Goal: Complete application form: Complete application form

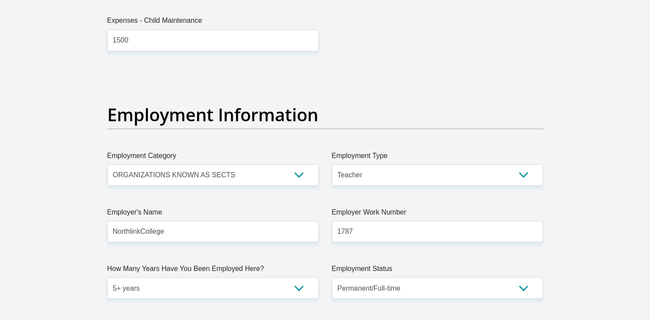
scroll to position [1709, 0]
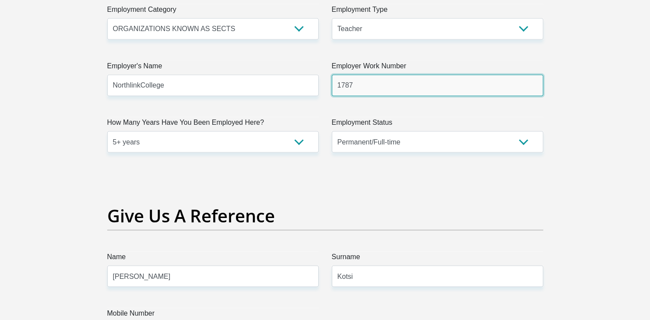
click at [338, 84] on input "1787" at bounding box center [437, 85] width 211 height 21
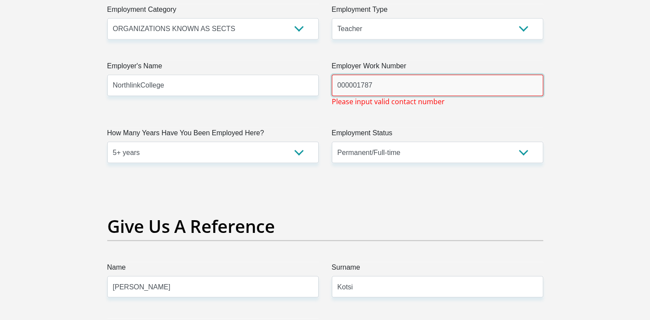
click at [337, 85] on input "000001787" at bounding box center [437, 85] width 211 height 21
click at [379, 84] on input "0000001787" at bounding box center [437, 85] width 211 height 21
type input "0"
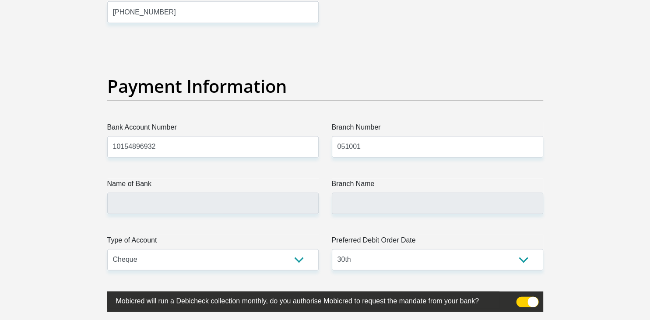
scroll to position [2125, 0]
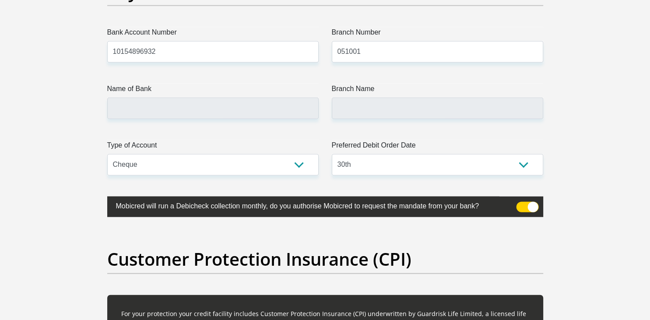
type input "0215242200"
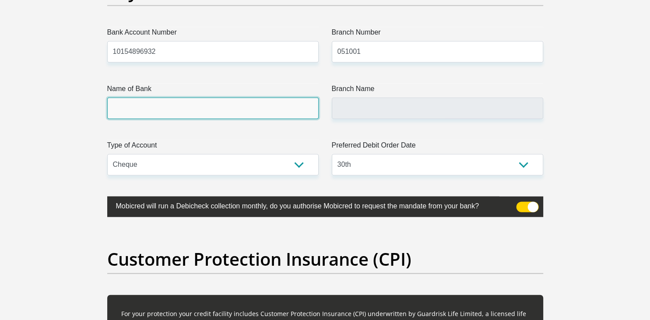
click at [131, 106] on input "Name of Bank" at bounding box center [212, 108] width 211 height 21
click at [127, 104] on input "Name of Bank" at bounding box center [212, 108] width 211 height 21
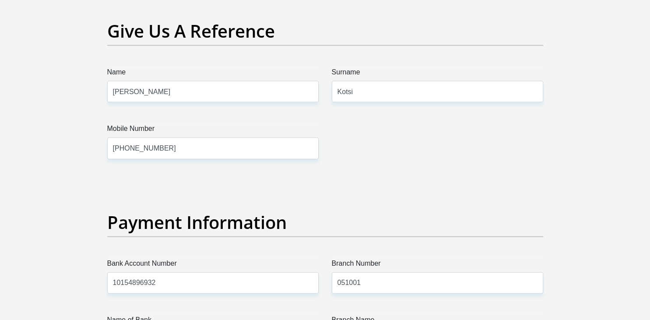
scroll to position [2079, 0]
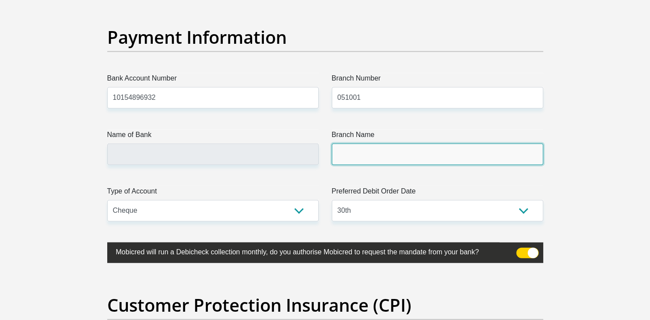
click at [350, 150] on input "Branch Name" at bounding box center [437, 153] width 211 height 21
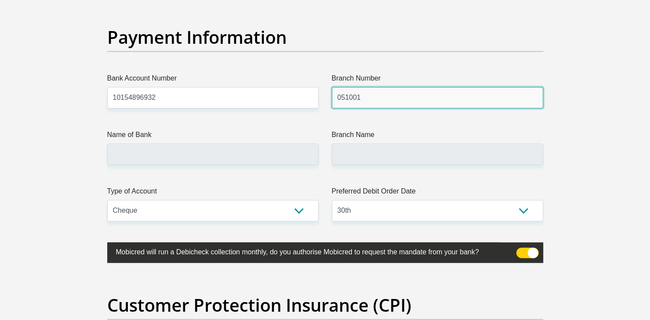
click at [363, 97] on input "051001" at bounding box center [437, 97] width 211 height 21
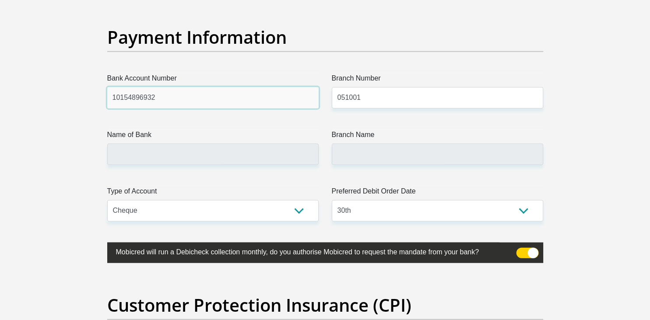
click at [166, 99] on input "10154896932" at bounding box center [212, 97] width 211 height 21
type input "STANDARD BANK"
type input "STANDARD BANK SOUTH AFRICA"
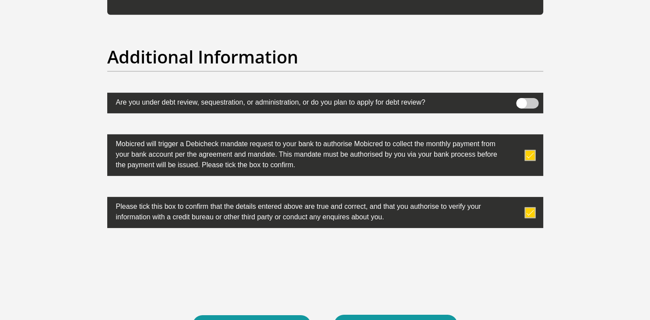
scroll to position [2888, 0]
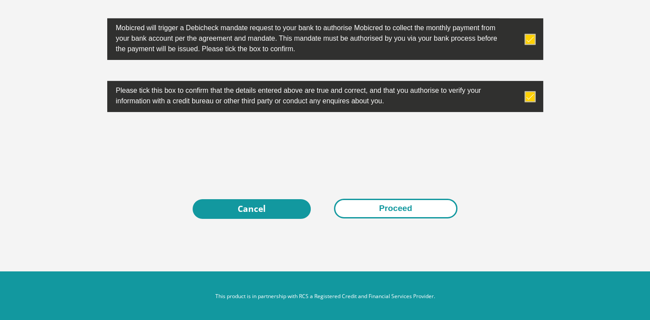
click at [394, 210] on button "Proceed" at bounding box center [395, 209] width 123 height 20
click at [395, 208] on button "Proceed" at bounding box center [395, 209] width 123 height 20
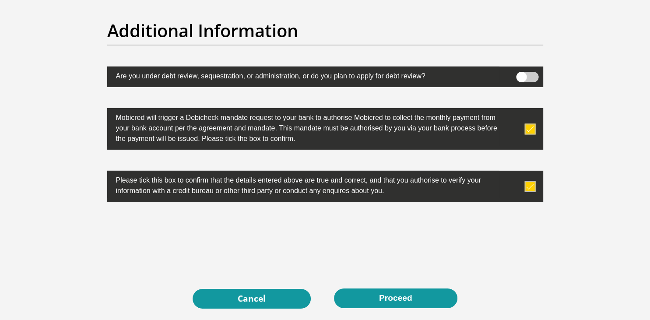
scroll to position [2749, 0]
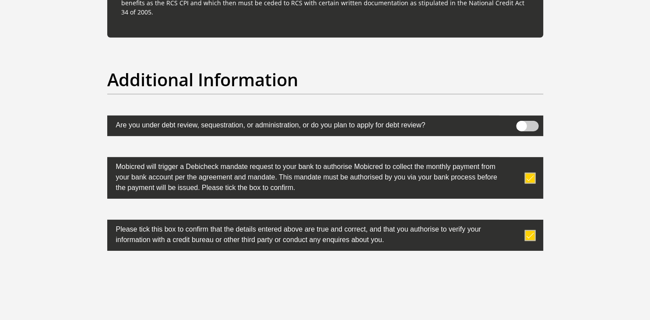
click at [527, 128] on span at bounding box center [527, 126] width 22 height 10
click at [521, 123] on input "checkbox" at bounding box center [521, 123] width 0 height 0
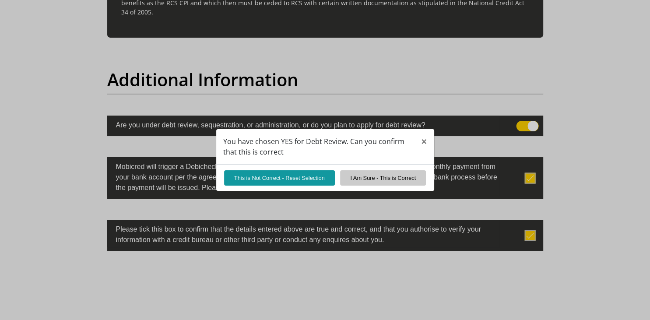
click at [525, 123] on div "You have chosen YES for Debt Review. Can you confirm that this is correct × Thi…" at bounding box center [325, 160] width 650 height 320
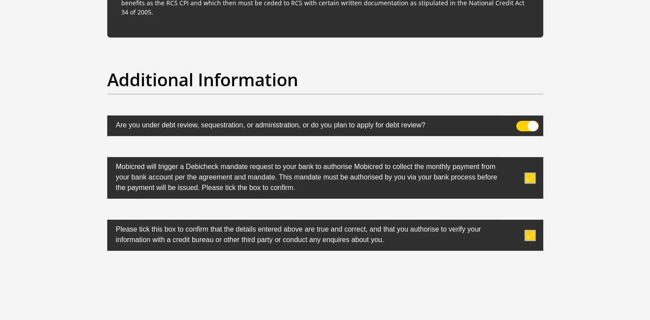
click at [514, 131] on label at bounding box center [325, 125] width 436 height 21
click at [521, 123] on input "checkbox" at bounding box center [521, 123] width 0 height 0
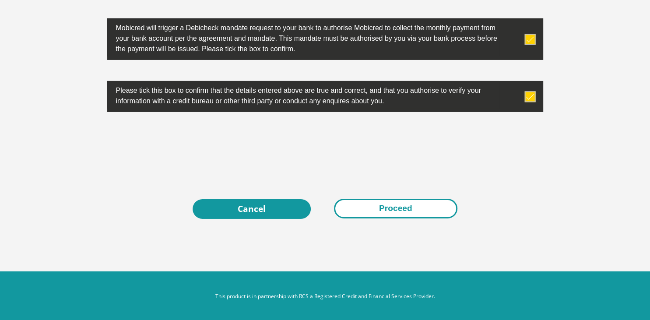
click at [365, 207] on button "Proceed" at bounding box center [395, 209] width 123 height 20
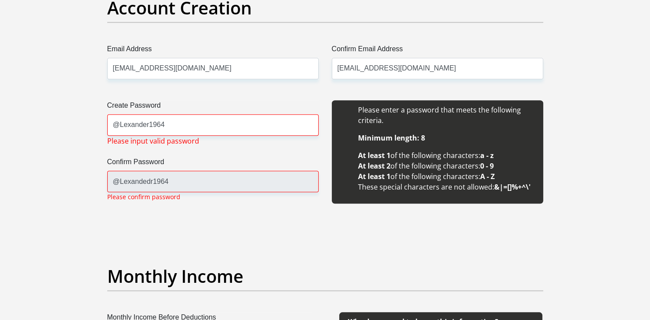
scroll to position [831, 0]
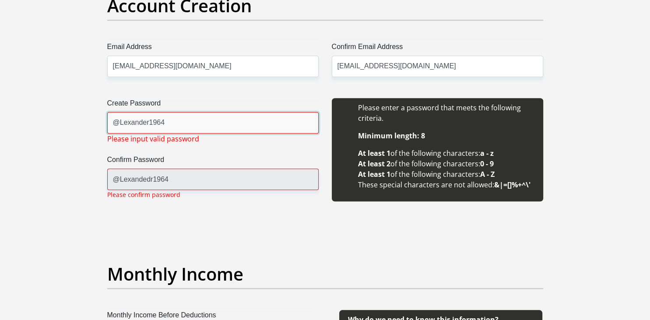
drag, startPoint x: 117, startPoint y: 120, endPoint x: 122, endPoint y: 120, distance: 4.8
click at [119, 120] on input "@Lexander1964" at bounding box center [212, 122] width 211 height 21
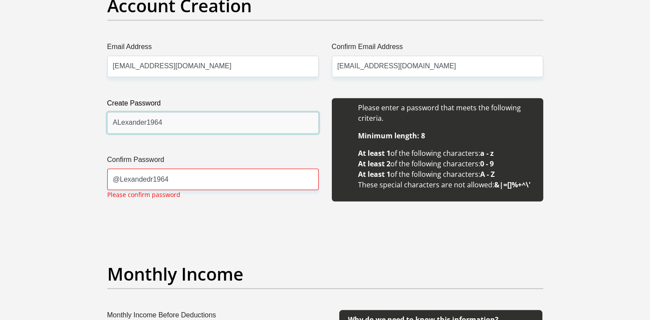
type input "ALexander1964"
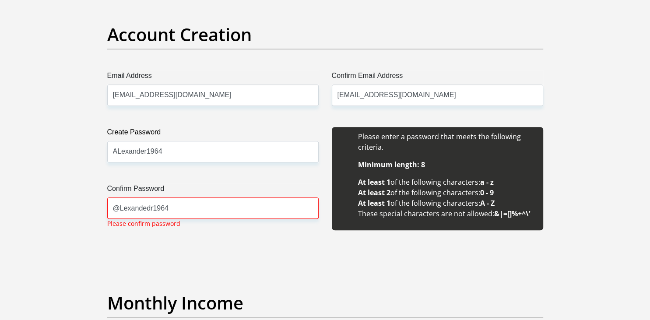
scroll to position [847, 0]
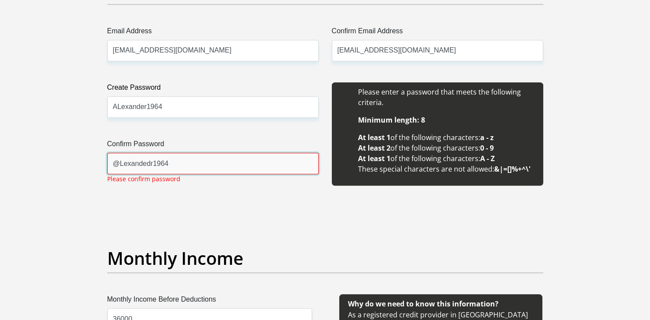
click at [120, 164] on input "@Lexandedr1964" at bounding box center [212, 163] width 211 height 21
drag, startPoint x: 146, startPoint y: 164, endPoint x: 152, endPoint y: 164, distance: 6.6
click at [146, 164] on input "ALexandedr1964" at bounding box center [212, 163] width 211 height 21
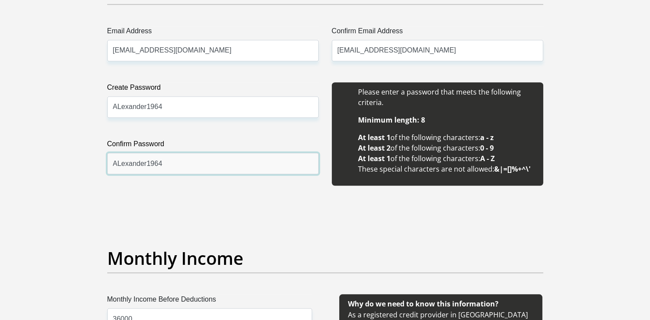
type input "ALexander1964"
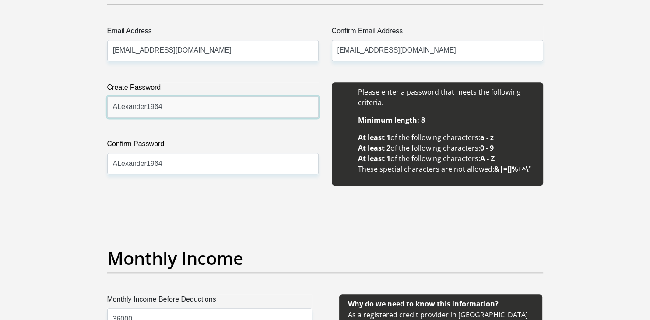
click at [114, 106] on input "ALexander1964" at bounding box center [212, 106] width 211 height 21
click at [115, 106] on input "ALexander1964" at bounding box center [212, 106] width 211 height 21
drag, startPoint x: 128, startPoint y: 118, endPoint x: 216, endPoint y: 134, distance: 89.8
click at [137, 120] on div "Create Password ALexander1964 Please input valid password Confirm Password ALex…" at bounding box center [213, 138] width 224 height 113
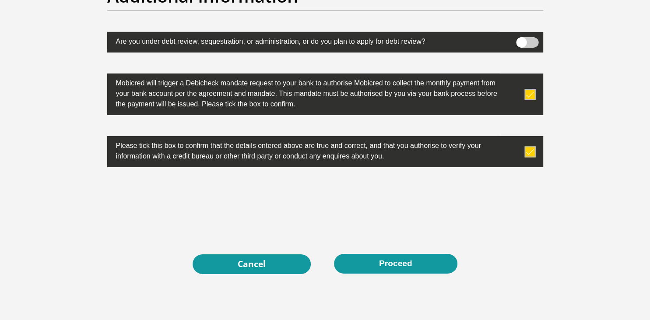
scroll to position [2888, 0]
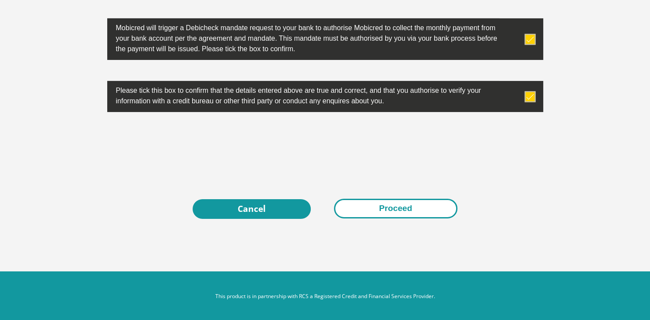
click at [382, 208] on button "Proceed" at bounding box center [395, 209] width 123 height 20
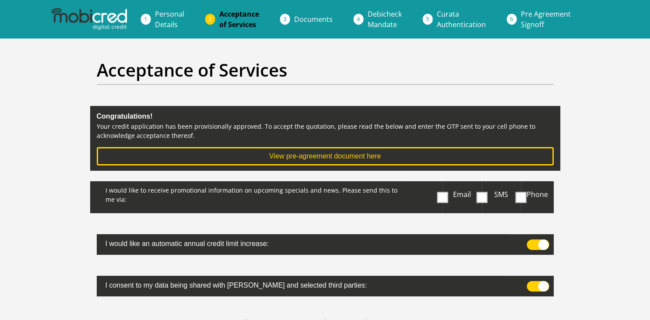
click at [576, 181] on section "Acceptance of Services Congratulations! Your credit application has been provis…" at bounding box center [325, 285] width 650 height 495
click at [480, 197] on span at bounding box center [481, 197] width 11 height 11
click at [485, 183] on input "SMS" at bounding box center [485, 183] width 0 height 0
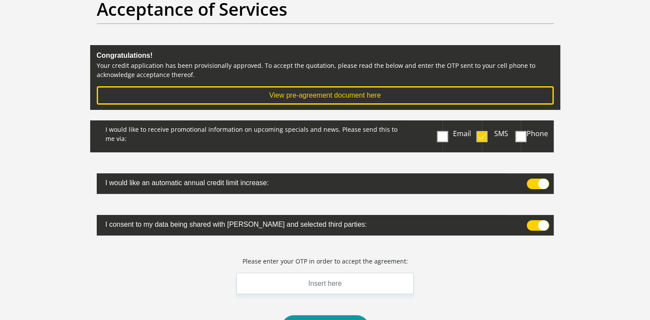
scroll to position [92, 0]
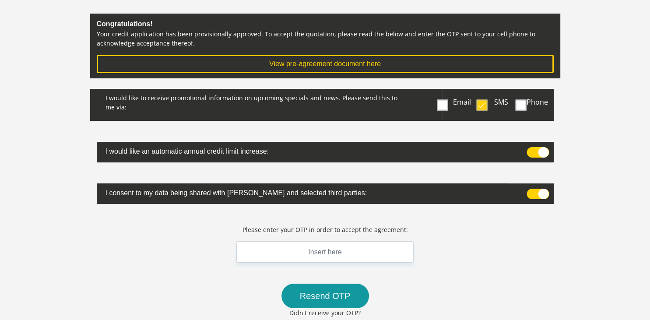
click at [543, 153] on span at bounding box center [537, 152] width 22 height 10
click at [530, 149] on input "checkbox" at bounding box center [530, 149] width 0 height 0
click at [540, 192] on span at bounding box center [537, 194] width 22 height 10
click at [530, 191] on input "checkbox" at bounding box center [530, 191] width 0 height 0
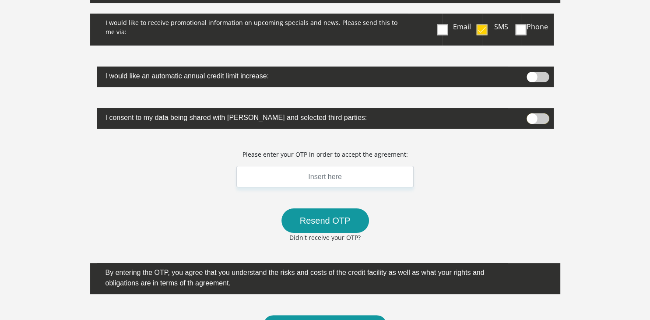
scroll to position [185, 0]
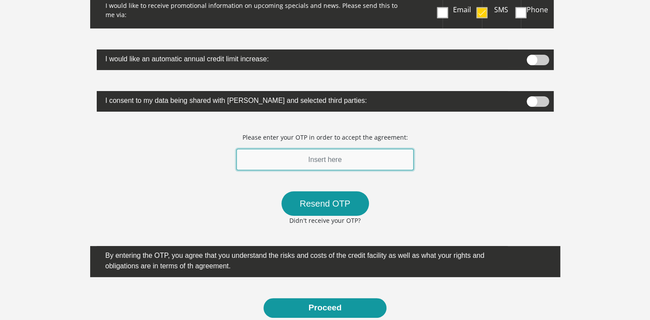
click at [318, 162] on input "text" at bounding box center [325, 159] width 178 height 21
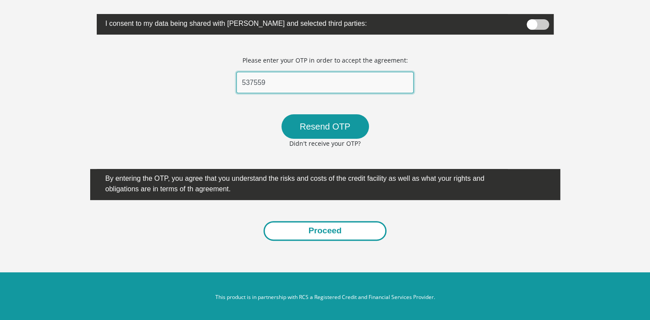
scroll to position [262, 0]
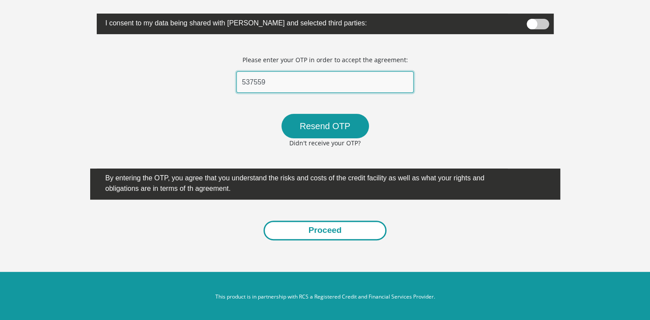
type input "537559"
click at [327, 231] on button "Proceed" at bounding box center [324, 230] width 123 height 20
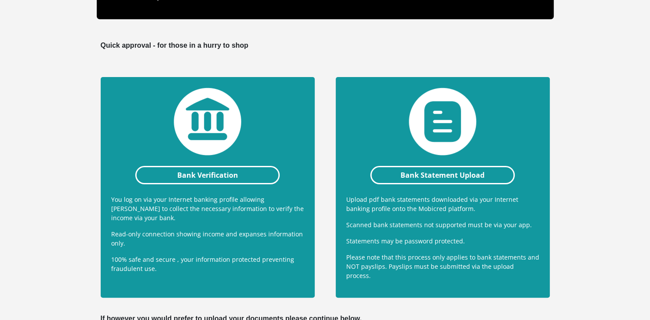
scroll to position [138, 0]
click at [434, 176] on link "Bank Statement Upload" at bounding box center [442, 175] width 145 height 18
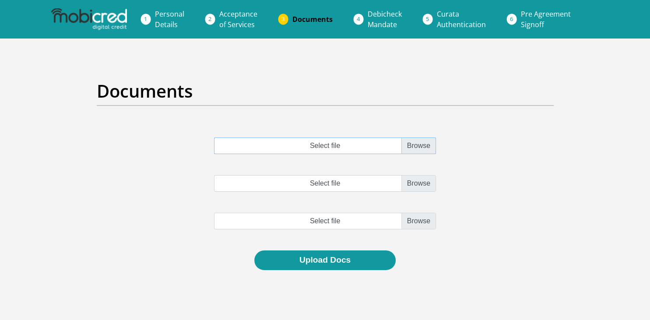
click at [409, 144] on input "Select file" at bounding box center [325, 145] width 222 height 17
type input "C:\fakepath\AM Toll Payslip September 2025.pdf"
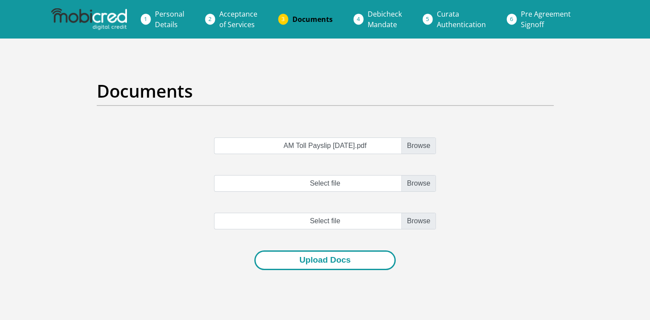
click at [326, 258] on button "Upload Docs" at bounding box center [324, 260] width 141 height 20
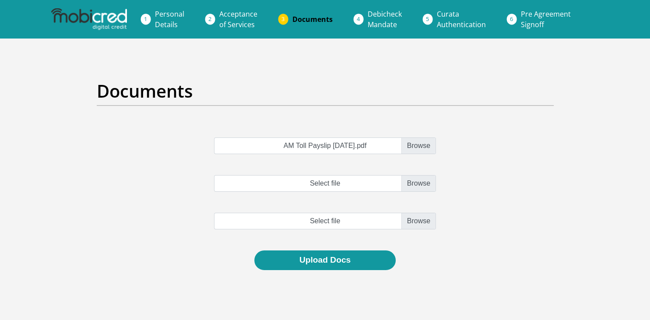
click at [483, 187] on div "AM Toll Payslip September 2025.pdf Select file Select file" at bounding box center [325, 193] width 470 height 113
click at [418, 186] on input "Select file" at bounding box center [325, 183] width 222 height 17
type input "C:\fakepath\AM Toll Payslip August 2025.pdf"
click at [420, 222] on input "file" at bounding box center [325, 221] width 222 height 17
type input "C:\fakepath\AM Toll Payslip July 2025.pdf"
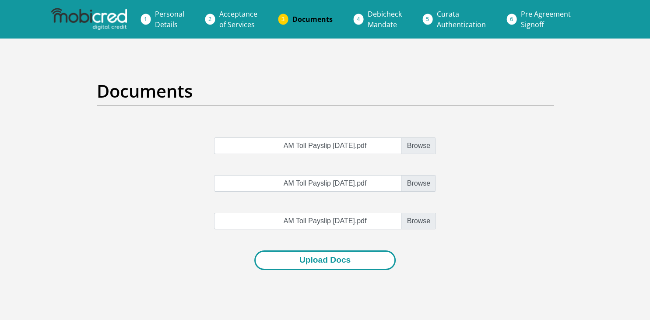
click at [326, 262] on button "Upload Docs" at bounding box center [324, 260] width 141 height 20
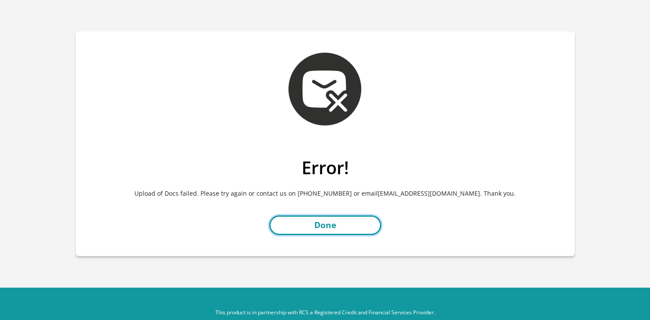
click at [330, 222] on link "Done" at bounding box center [325, 225] width 112 height 20
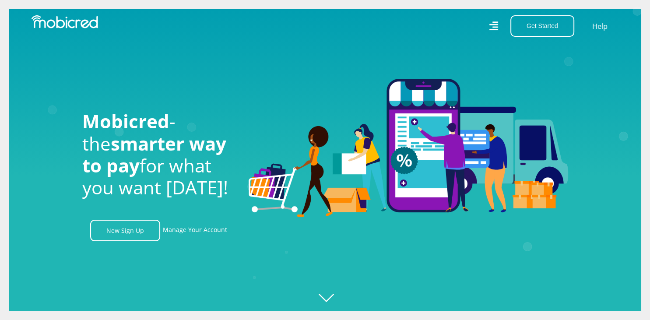
scroll to position [0, 1995]
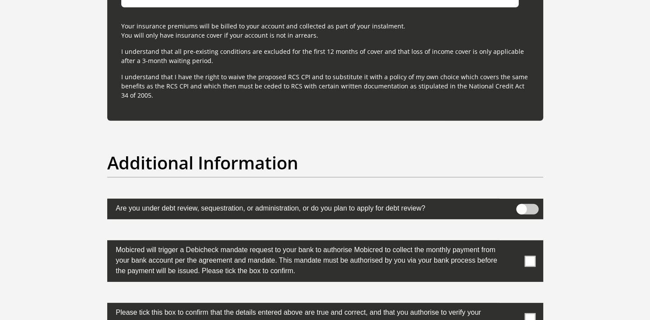
scroll to position [2448, 0]
